Goal: Task Accomplishment & Management: Use online tool/utility

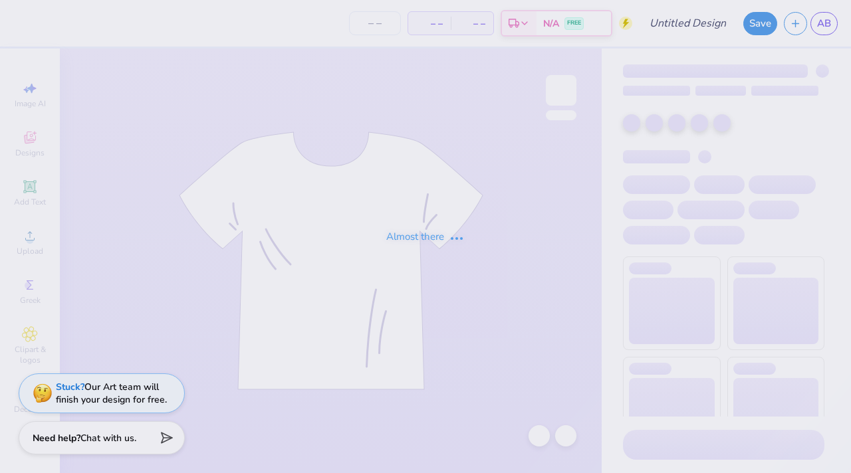
type input "leopard print"
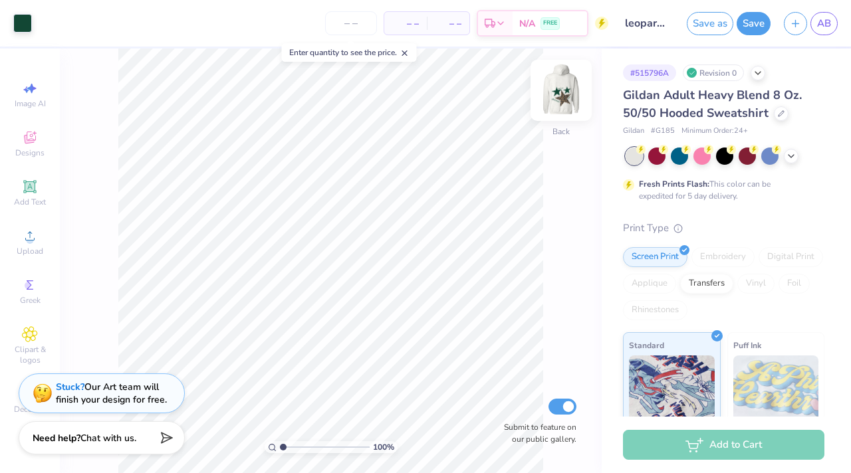
click at [566, 92] on img at bounding box center [560, 90] width 53 height 53
click at [758, 21] on button "Save" at bounding box center [753, 21] width 34 height 23
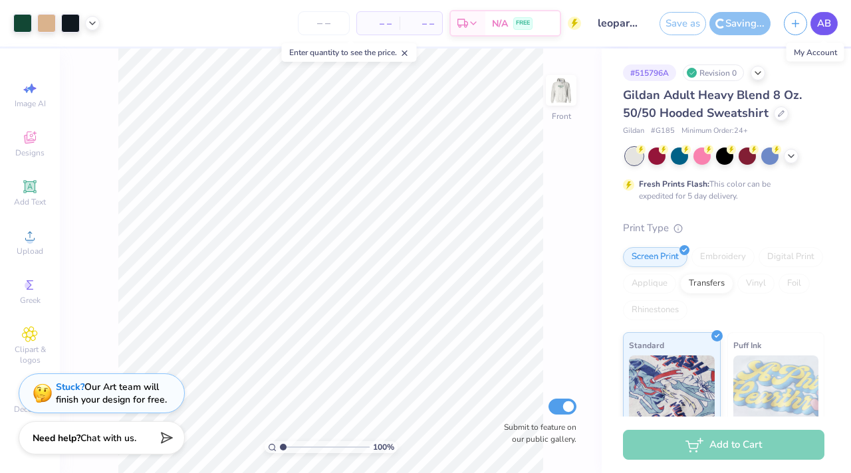
click at [821, 25] on span "AB" at bounding box center [824, 23] width 14 height 15
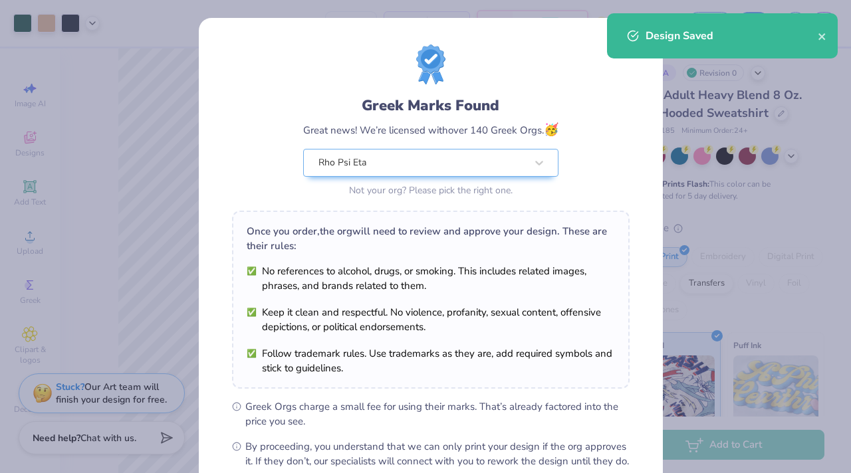
scroll to position [149, 0]
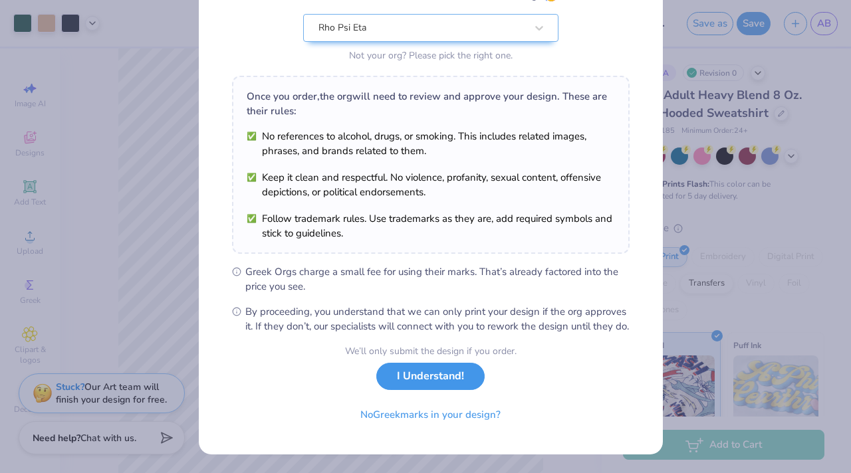
click at [455, 372] on button "I Understand!" at bounding box center [430, 376] width 108 height 27
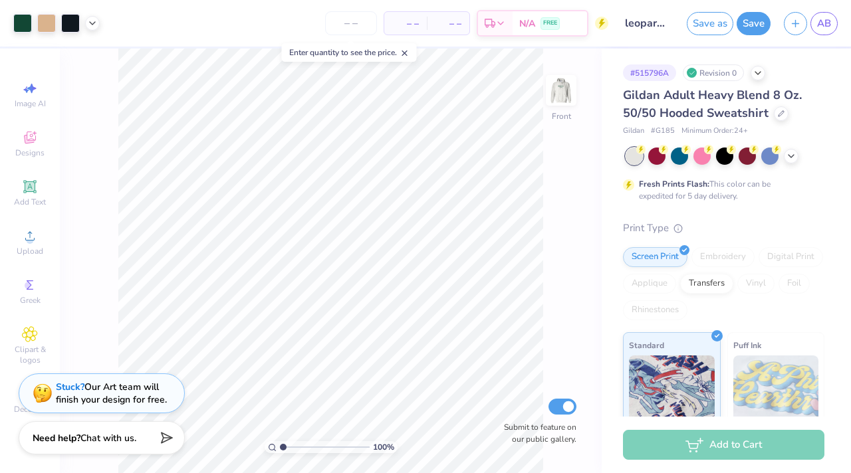
scroll to position [0, 0]
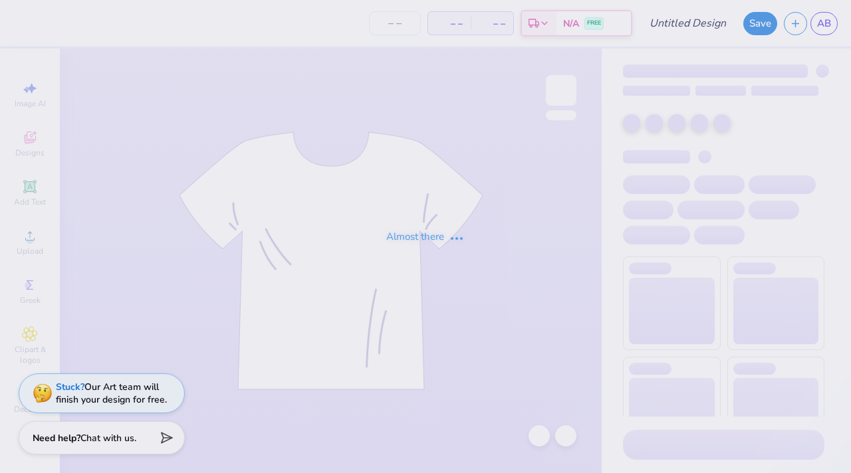
type input "Stars"
type input "40"
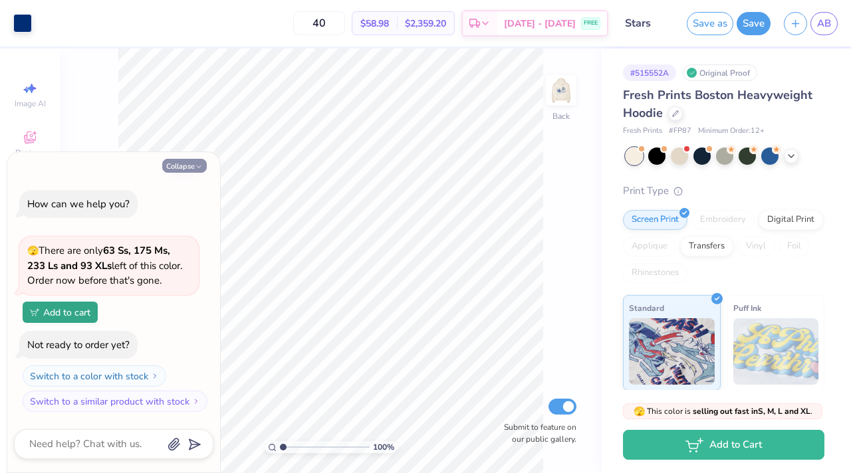
click at [200, 164] on icon "button" at bounding box center [199, 167] width 8 height 8
type textarea "x"
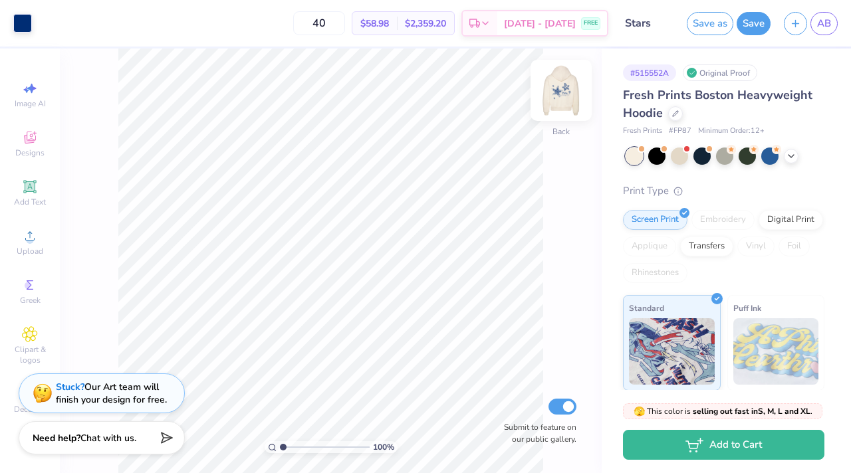
click at [561, 101] on img at bounding box center [560, 90] width 53 height 53
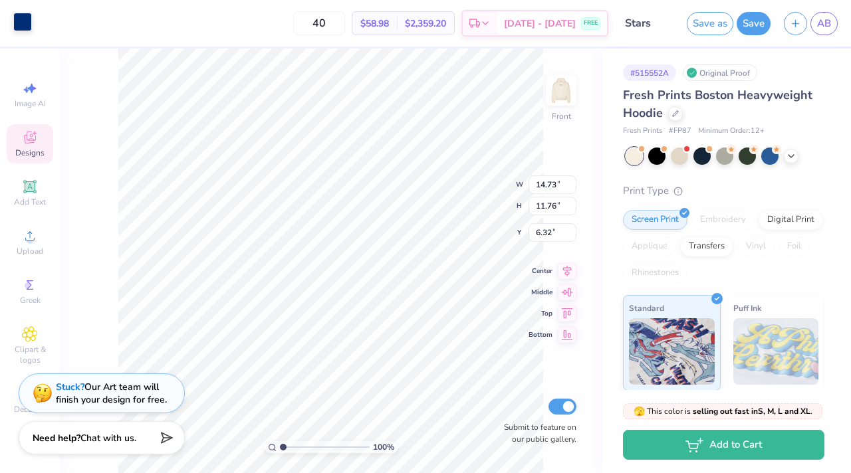
click at [23, 25] on div at bounding box center [22, 22] width 19 height 19
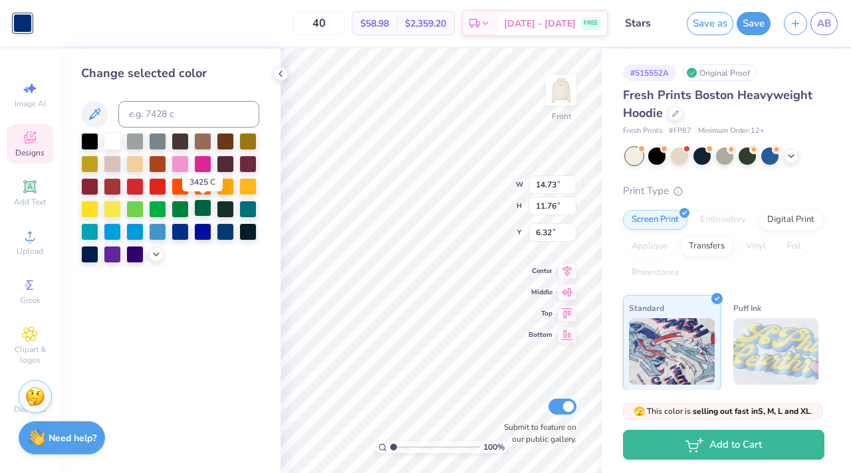
click at [205, 213] on div at bounding box center [202, 207] width 17 height 17
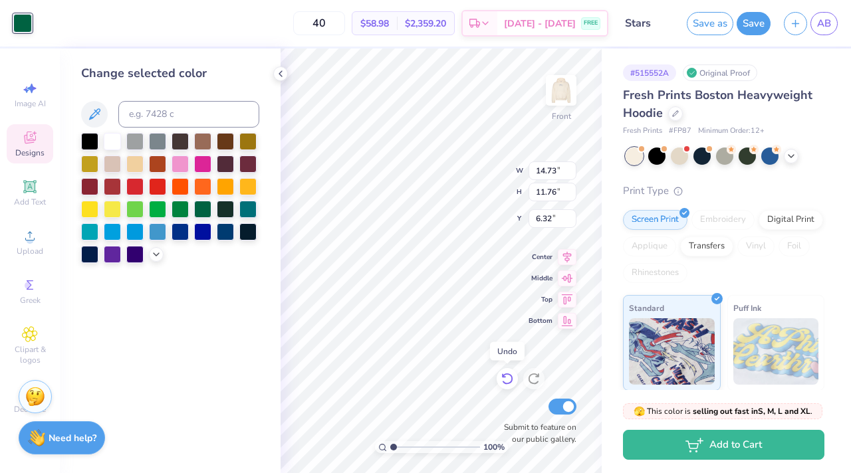
click at [510, 381] on icon at bounding box center [506, 379] width 11 height 12
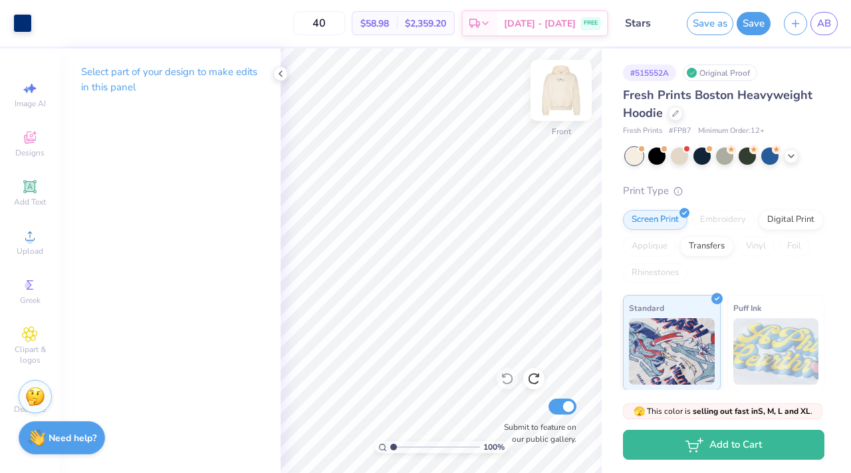
click at [551, 98] on img at bounding box center [560, 90] width 53 height 53
click at [551, 98] on img at bounding box center [561, 90] width 27 height 27
click at [753, 25] on button "Save" at bounding box center [753, 21] width 34 height 23
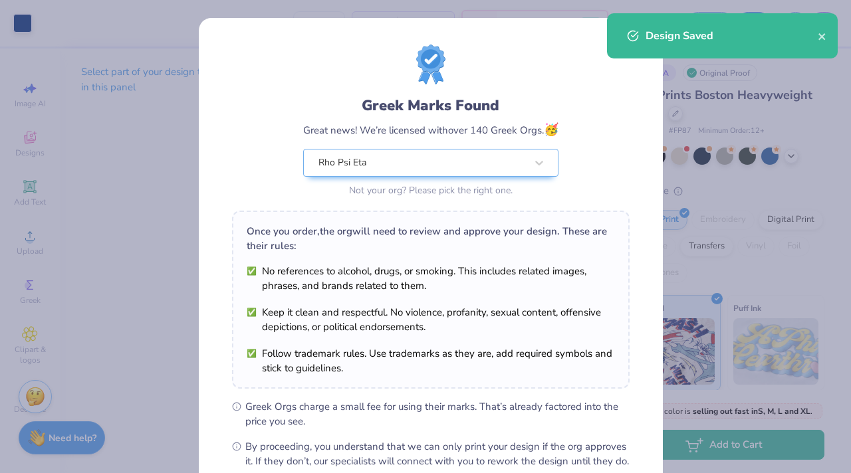
scroll to position [149, 0]
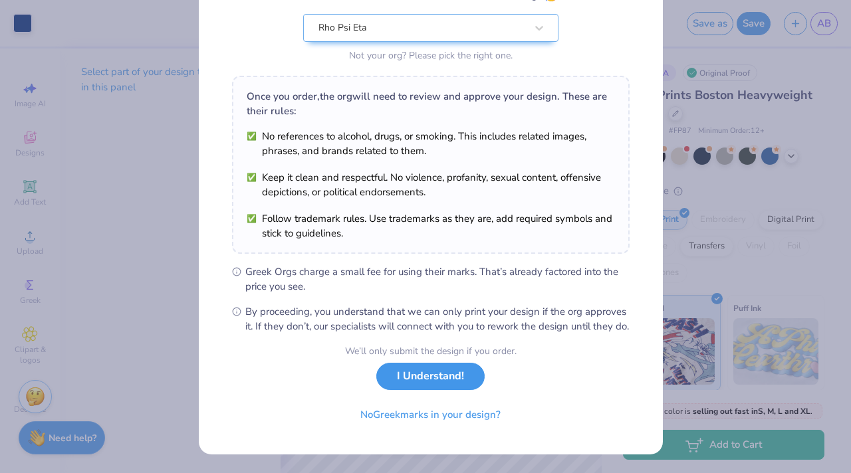
click at [451, 383] on button "I Understand!" at bounding box center [430, 376] width 108 height 27
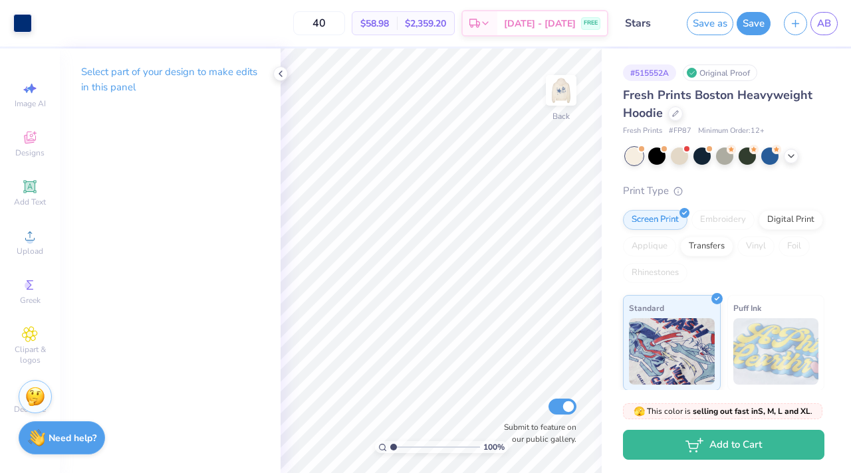
scroll to position [0, 0]
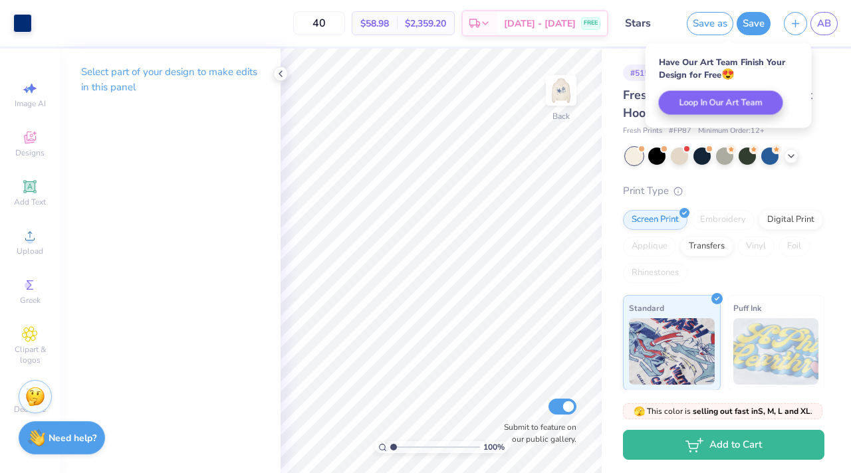
click at [821, 92] on div "# 515552A Original Proof Fresh Prints Boston Heavyweight Hoodie Fresh Prints # …" at bounding box center [725, 322] width 249 height 547
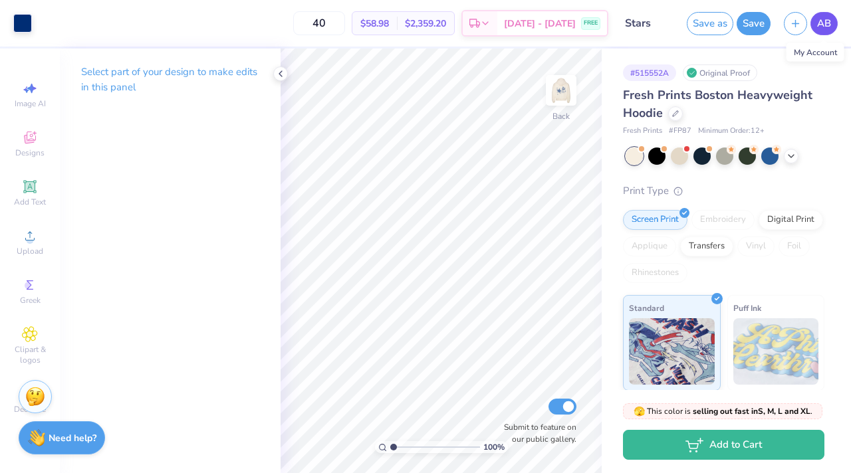
click at [821, 19] on span "AB" at bounding box center [824, 23] width 14 height 15
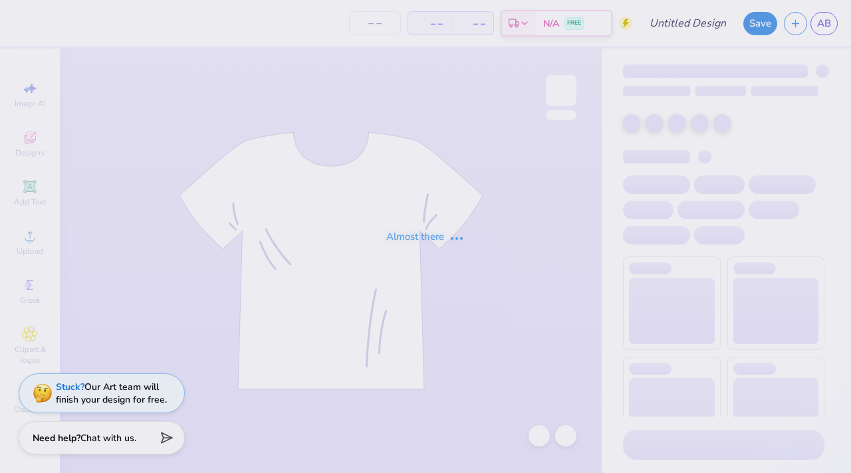
type input "hearts"
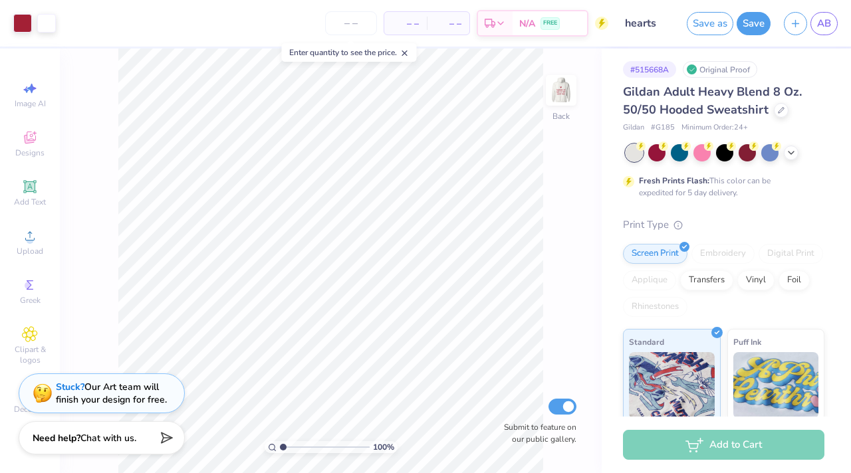
scroll to position [1, 0]
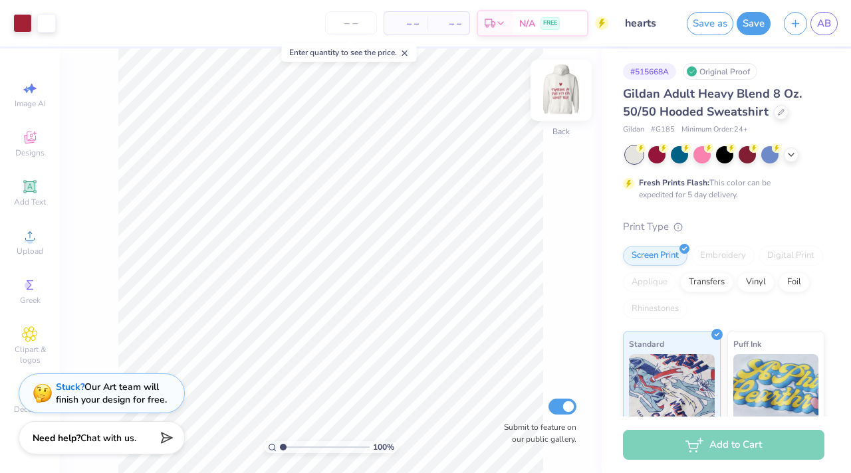
click at [569, 93] on img at bounding box center [560, 90] width 53 height 53
click at [564, 95] on img at bounding box center [560, 90] width 53 height 53
click at [694, 150] on div at bounding box center [701, 153] width 17 height 17
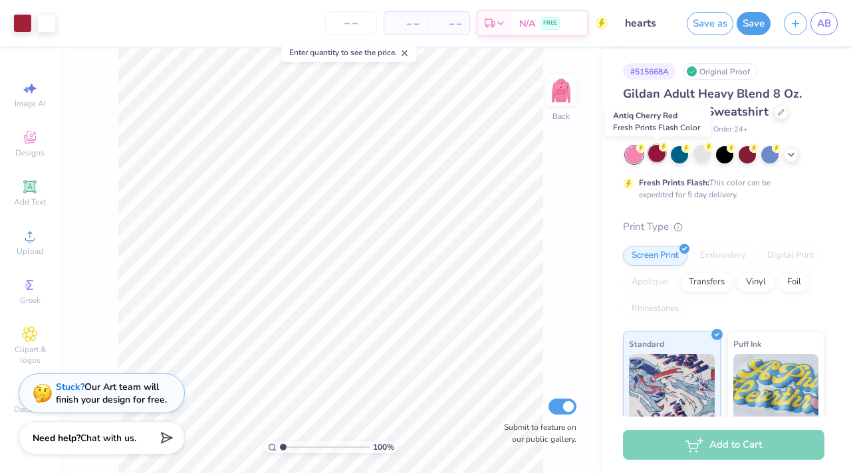
click at [659, 154] on div at bounding box center [656, 153] width 17 height 17
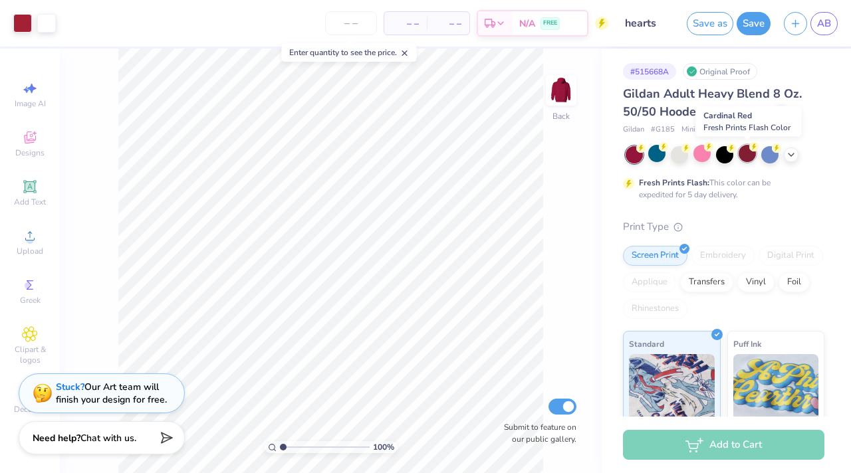
click at [750, 150] on icon at bounding box center [753, 146] width 9 height 9
click at [795, 153] on icon at bounding box center [790, 153] width 11 height 11
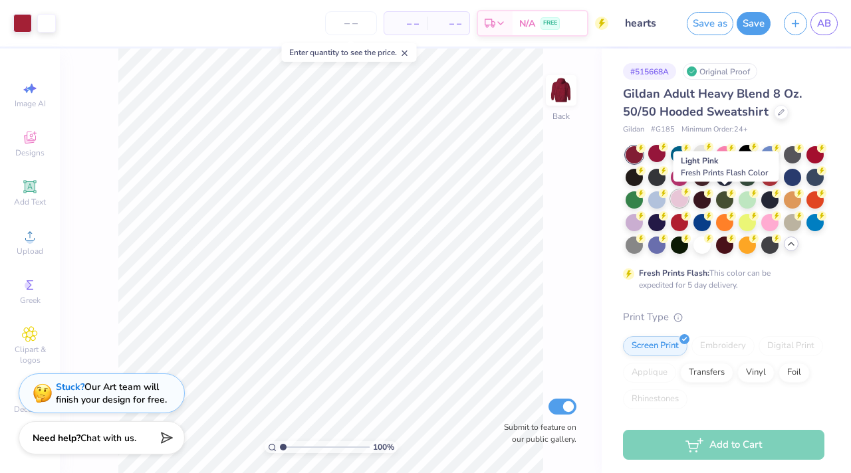
click at [688, 199] on div at bounding box center [678, 198] width 17 height 17
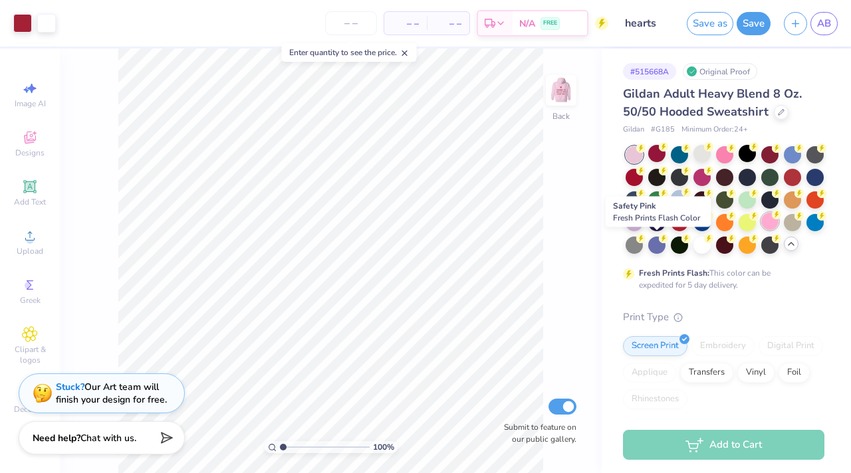
click at [761, 230] on div at bounding box center [769, 221] width 17 height 17
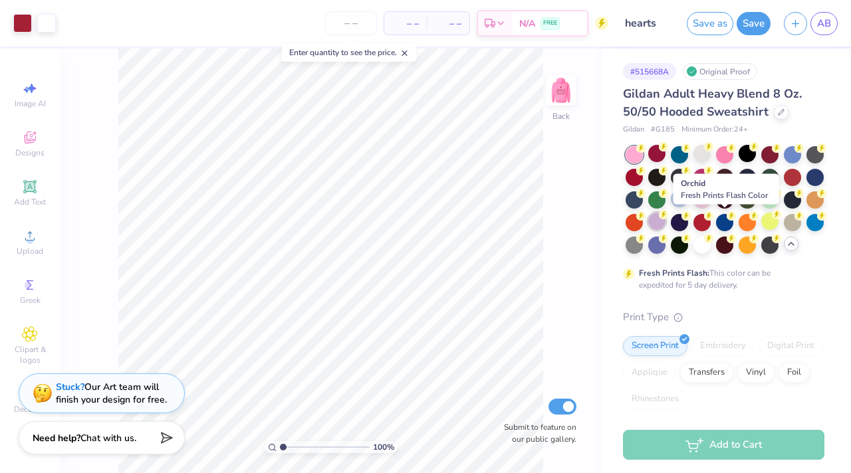
click at [665, 222] on div at bounding box center [656, 221] width 17 height 17
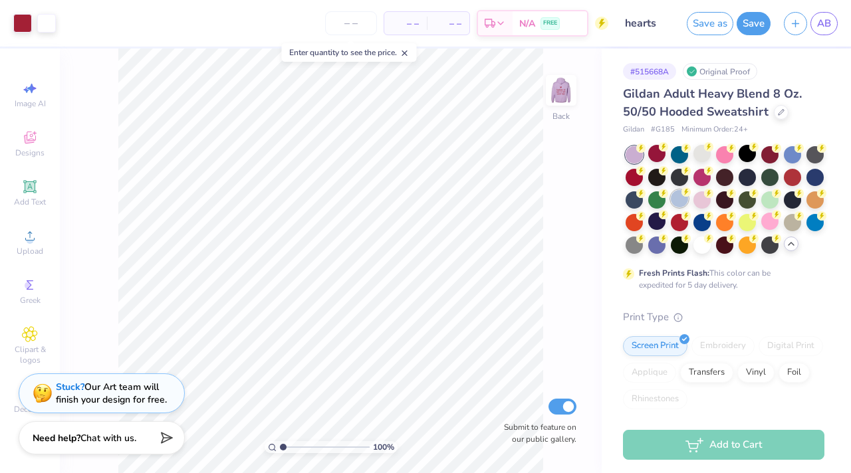
click at [688, 198] on div at bounding box center [678, 198] width 17 height 17
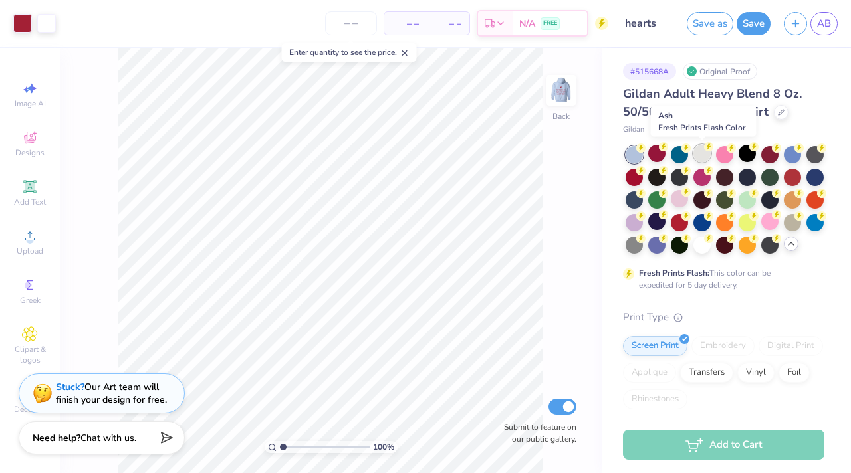
click at [699, 150] on div at bounding box center [701, 153] width 17 height 17
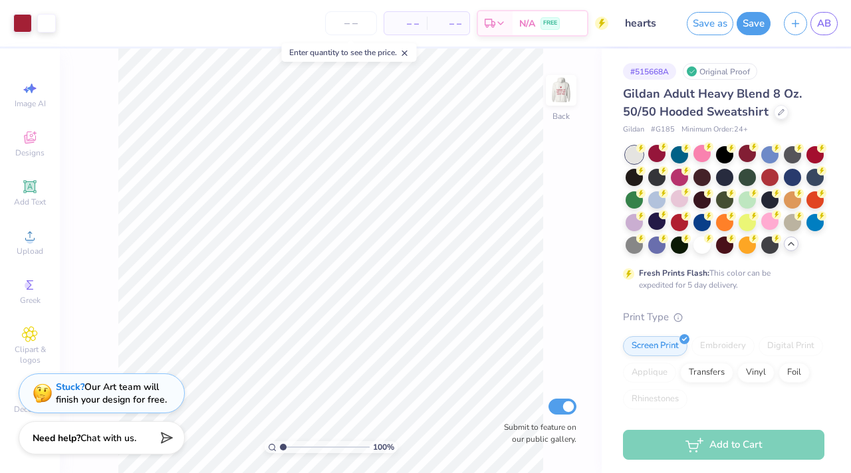
click at [785, 249] on icon at bounding box center [790, 244] width 11 height 11
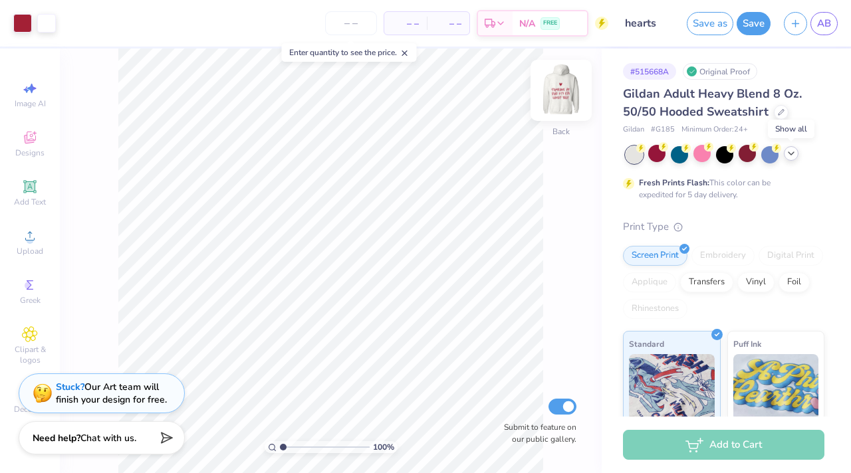
click at [561, 94] on img at bounding box center [560, 90] width 53 height 53
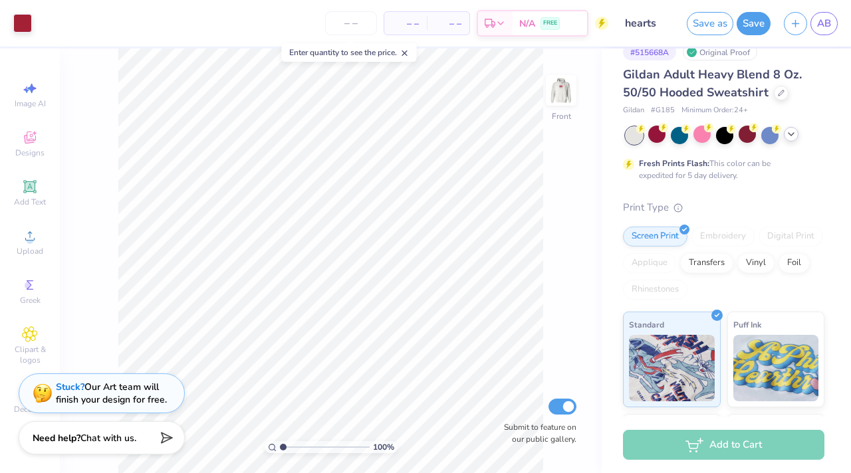
scroll to position [0, 0]
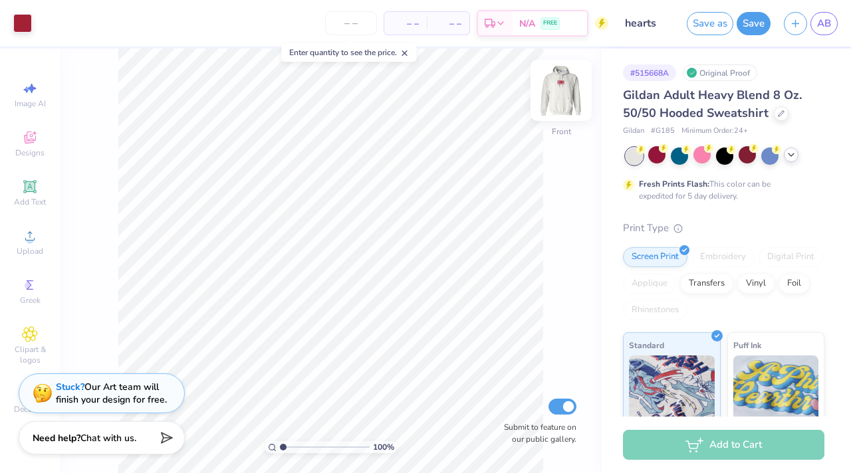
click at [561, 87] on img at bounding box center [560, 90] width 53 height 53
click at [821, 20] on span "AB" at bounding box center [824, 23] width 14 height 15
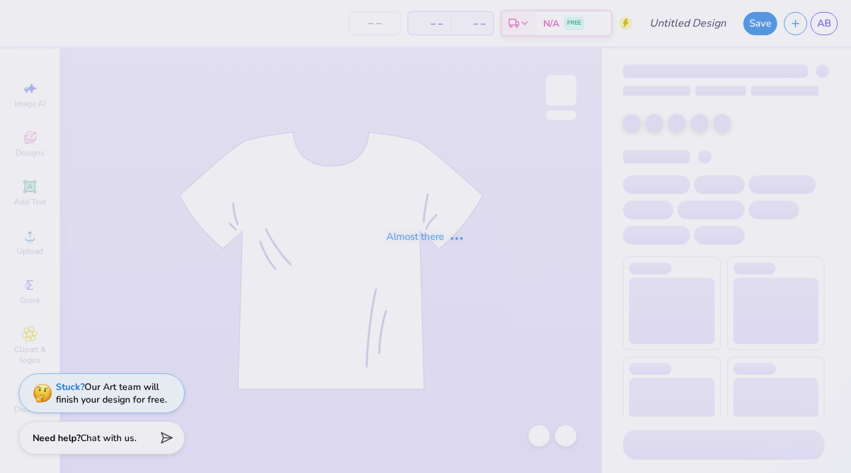
type input "Big little basket shirt 25"
type input "42"
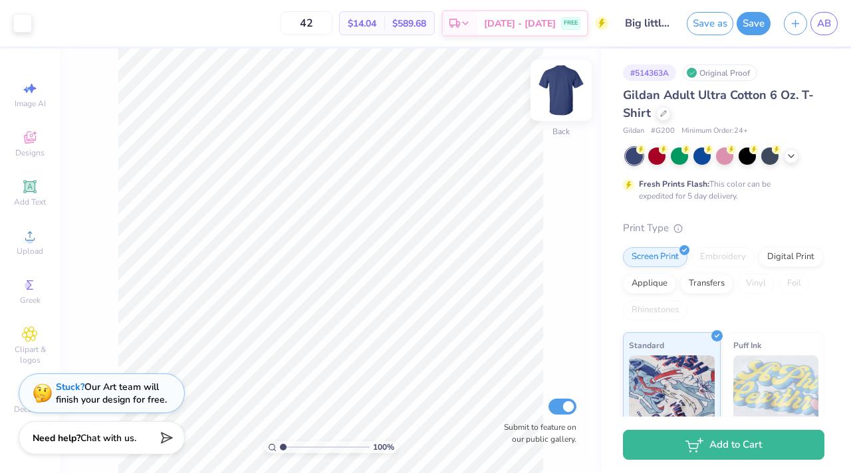
click at [554, 93] on img at bounding box center [560, 90] width 53 height 53
click at [560, 96] on img at bounding box center [560, 90] width 53 height 53
click at [702, 160] on div at bounding box center [701, 154] width 17 height 17
click at [789, 156] on icon at bounding box center [790, 155] width 11 height 11
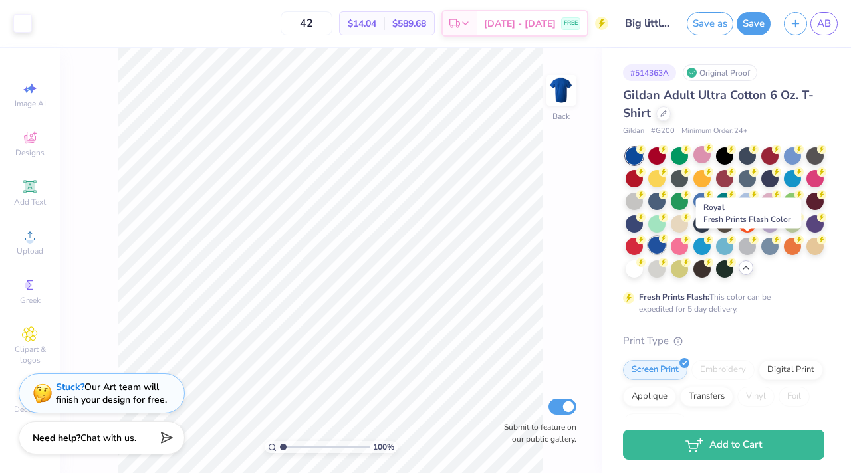
click at [668, 242] on icon at bounding box center [663, 238] width 9 height 9
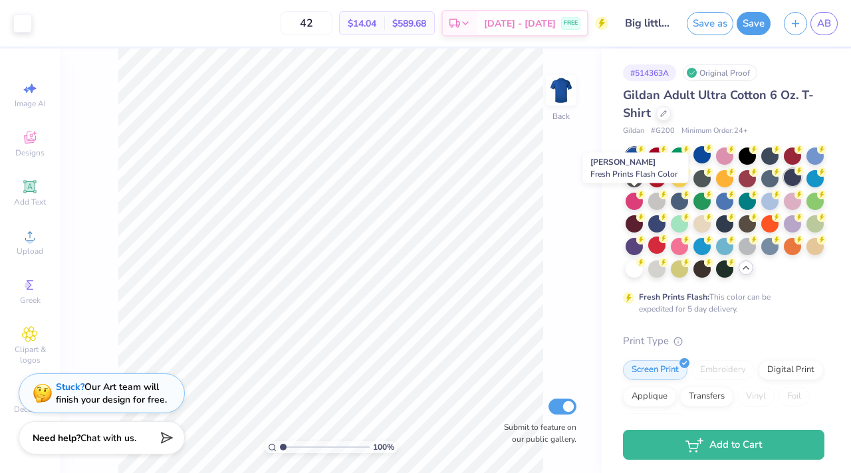
click at [783, 186] on div at bounding box center [791, 177] width 17 height 17
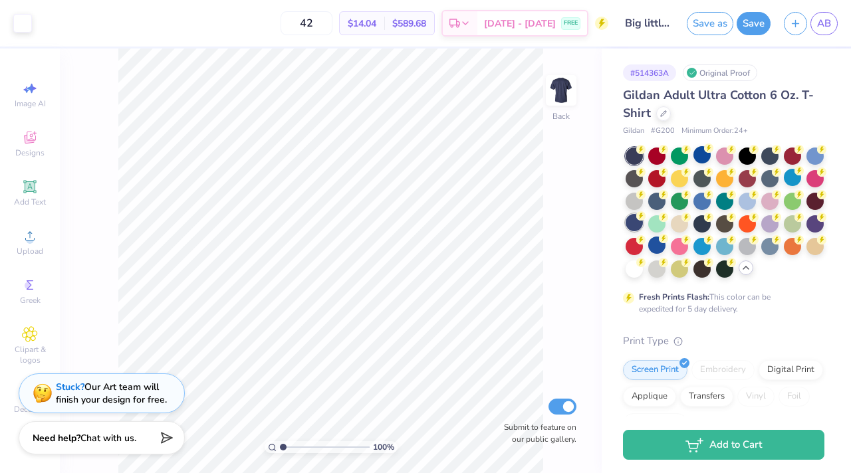
click at [643, 223] on div at bounding box center [633, 222] width 17 height 17
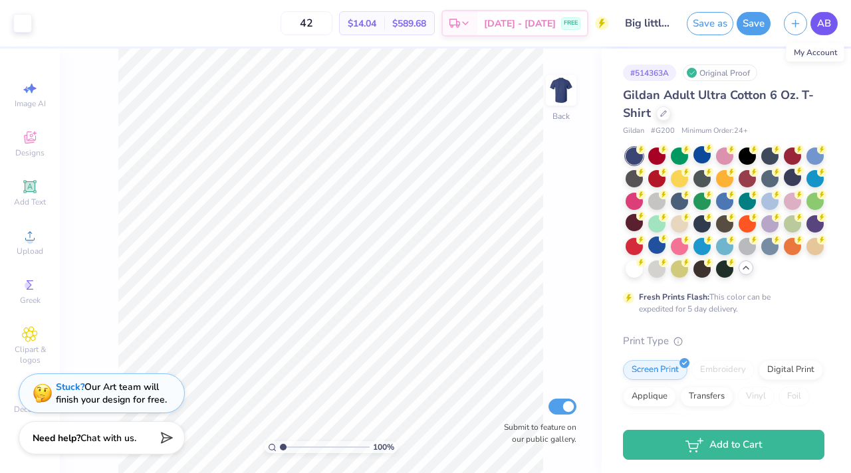
click at [827, 29] on span "AB" at bounding box center [824, 23] width 14 height 15
